Goal: Use online tool/utility: Utilize a website feature to perform a specific function

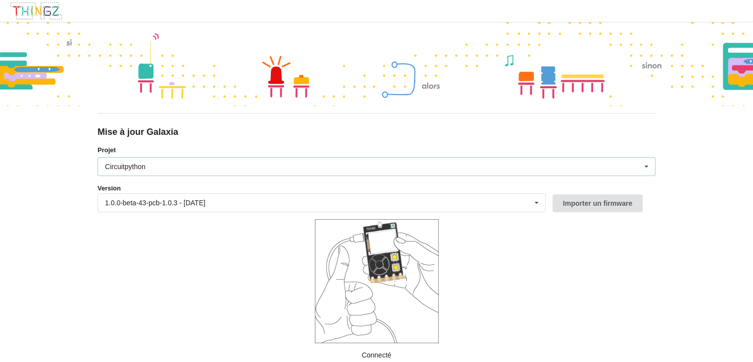
click at [157, 163] on div "Circuitpython Micropython Circuitpython" at bounding box center [377, 166] width 558 height 19
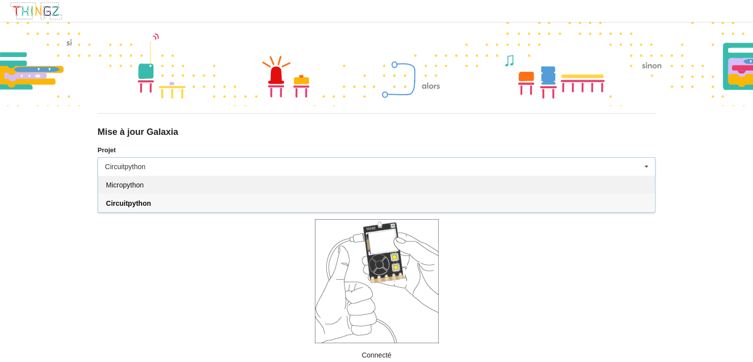
click at [144, 187] on div "Micropython" at bounding box center [376, 184] width 557 height 18
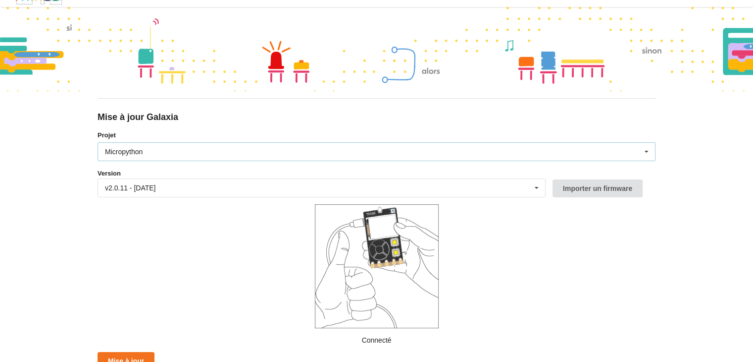
scroll to position [22, 0]
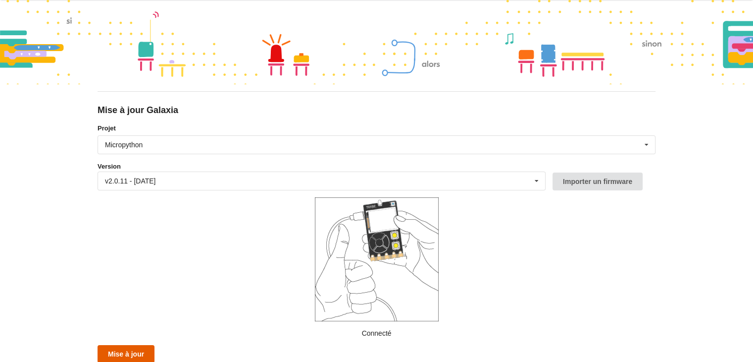
click at [134, 347] on button "Mise à jour" at bounding box center [126, 354] width 57 height 18
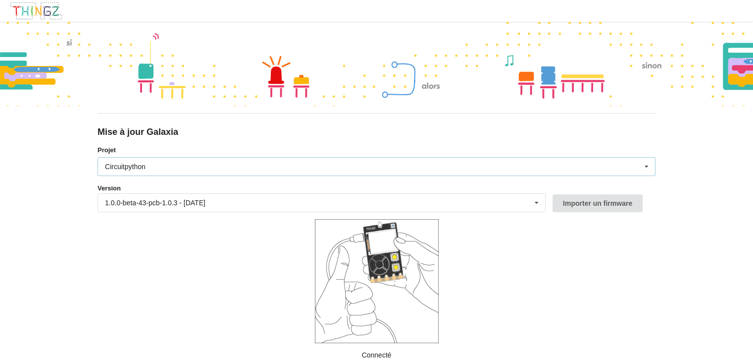
drag, startPoint x: 202, startPoint y: 169, endPoint x: 170, endPoint y: 178, distance: 32.8
click at [202, 169] on div "Circuitpython Micropython Circuitpython" at bounding box center [377, 166] width 558 height 19
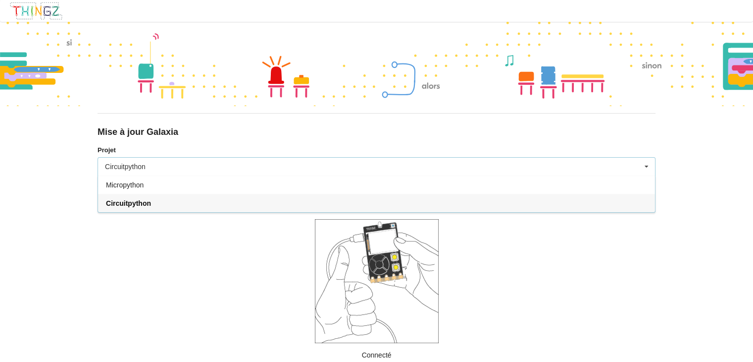
click at [145, 186] on div "Micropython" at bounding box center [376, 184] width 557 height 18
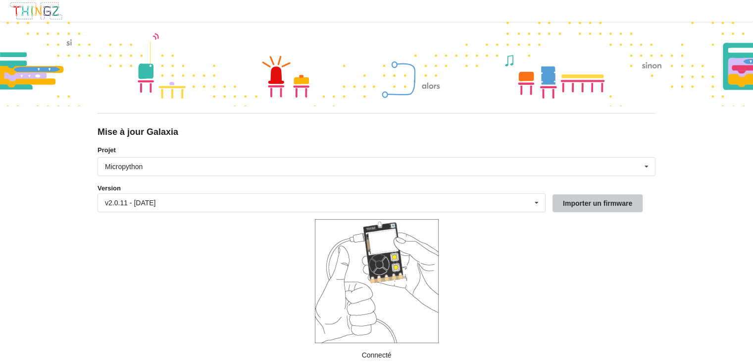
click at [583, 201] on button "Importer un firmware" at bounding box center [598, 203] width 90 height 18
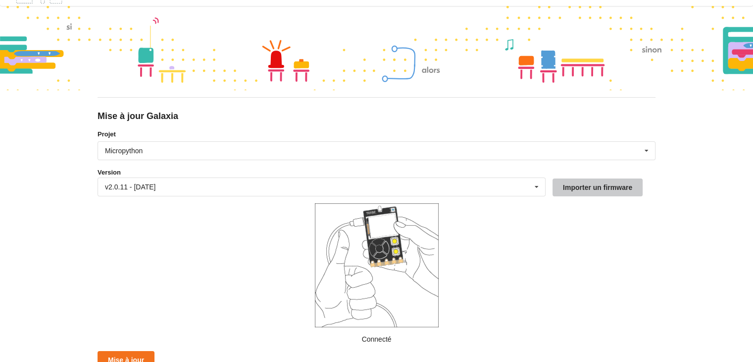
scroll to position [22, 0]
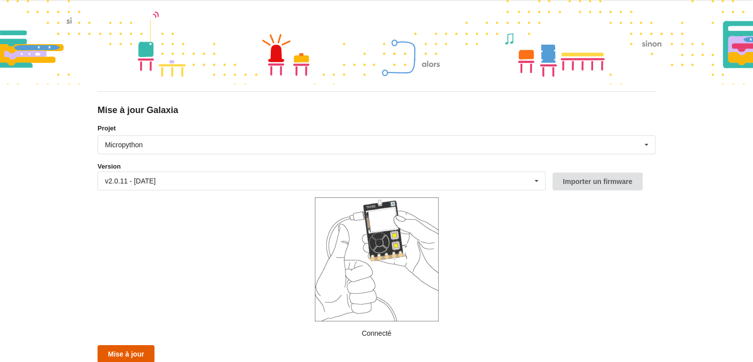
click at [125, 349] on button "Mise à jour" at bounding box center [126, 354] width 57 height 18
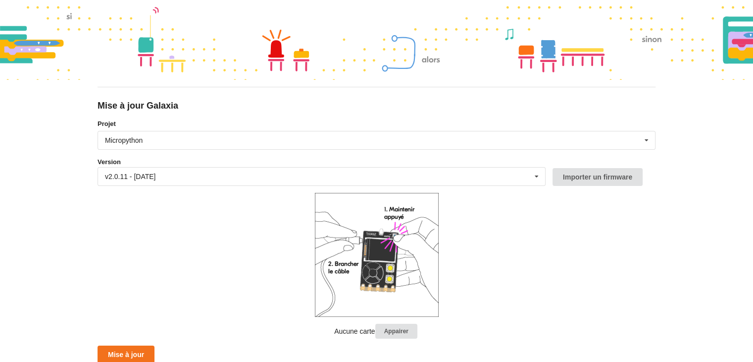
scroll to position [27, 0]
